Goal: Register for event/course

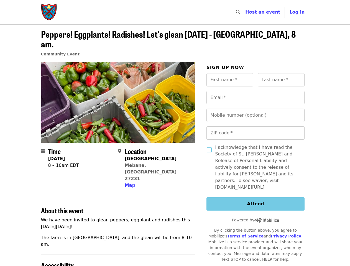
click at [175, 133] on img at bounding box center [118, 102] width 154 height 80
click at [240, 12] on icon "search icon" at bounding box center [238, 11] width 4 height 5
click at [299, 12] on span "Log in" at bounding box center [296, 11] width 15 height 5
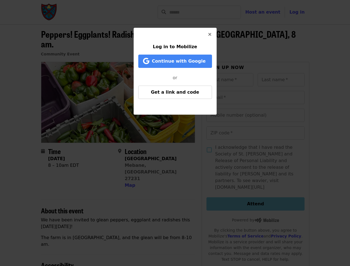
click at [129, 172] on div "Log in to Mobilize Continue with Google or Get a link and code" at bounding box center [175, 133] width 350 height 266
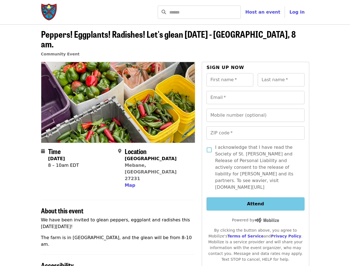
click at [230, 80] on input "First name   *" at bounding box center [230, 79] width 47 height 13
click at [281, 80] on input "Last name   *" at bounding box center [281, 79] width 47 height 13
click at [255, 98] on input "Email   *" at bounding box center [256, 97] width 98 height 13
click at [255, 115] on input "Mobile number (optional)" at bounding box center [256, 115] width 98 height 13
click at [255, 133] on input "ZIP code   *" at bounding box center [256, 132] width 98 height 13
